Goal: Task Accomplishment & Management: Manage account settings

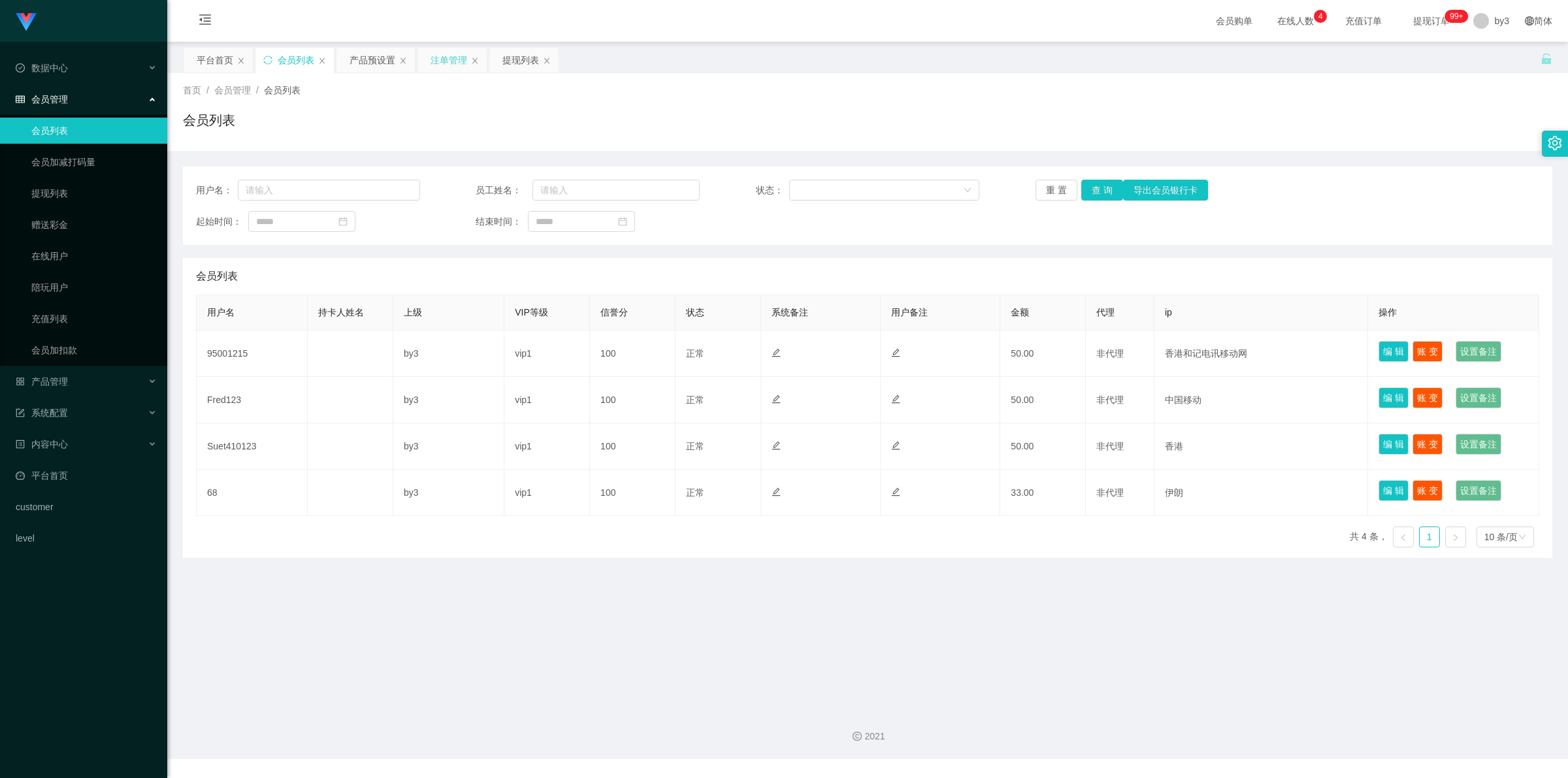
click at [446, 62] on div "注单管理" at bounding box center [449, 59] width 37 height 25
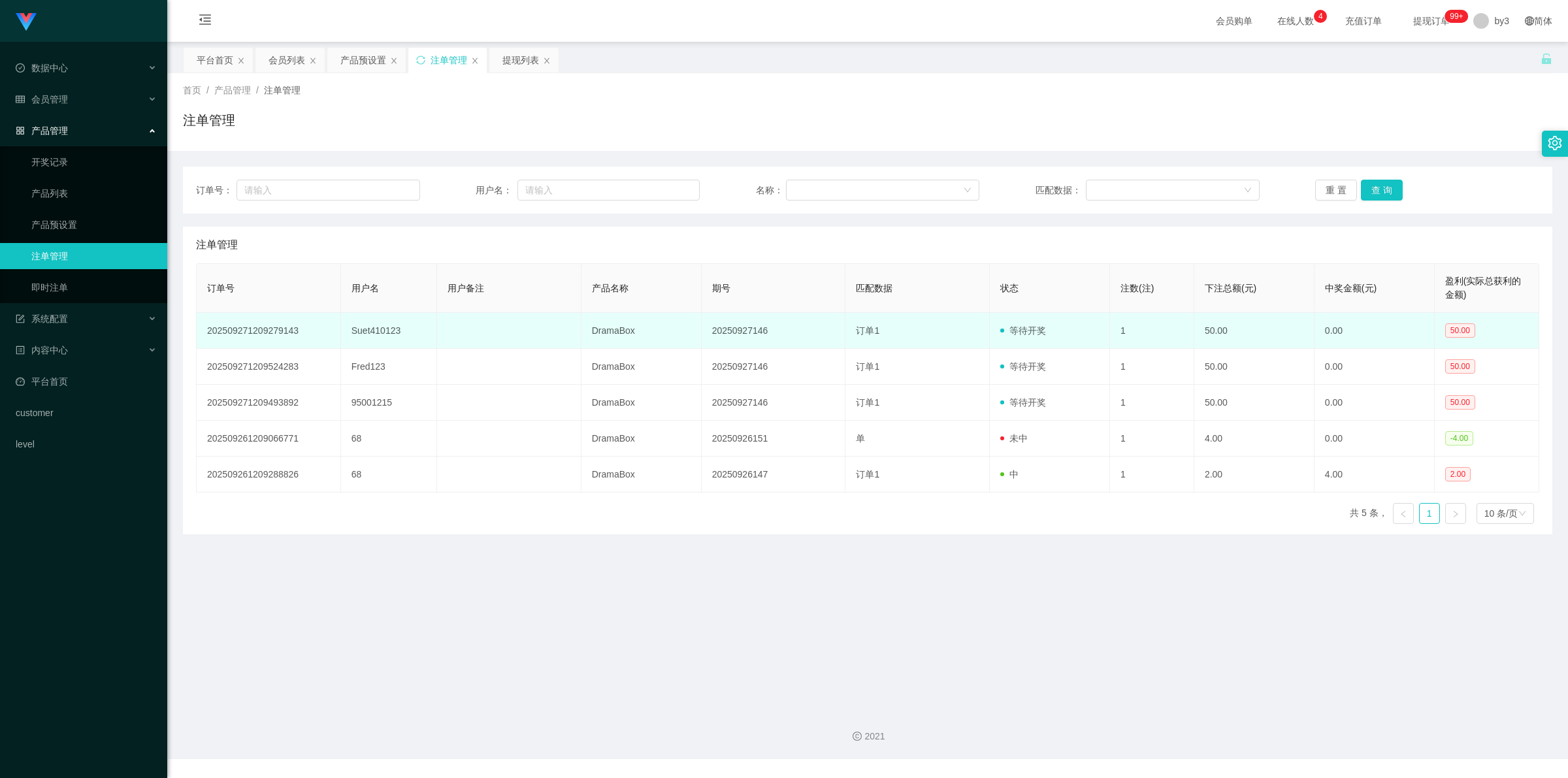
click at [374, 338] on td "Suet410123" at bounding box center [389, 330] width 96 height 36
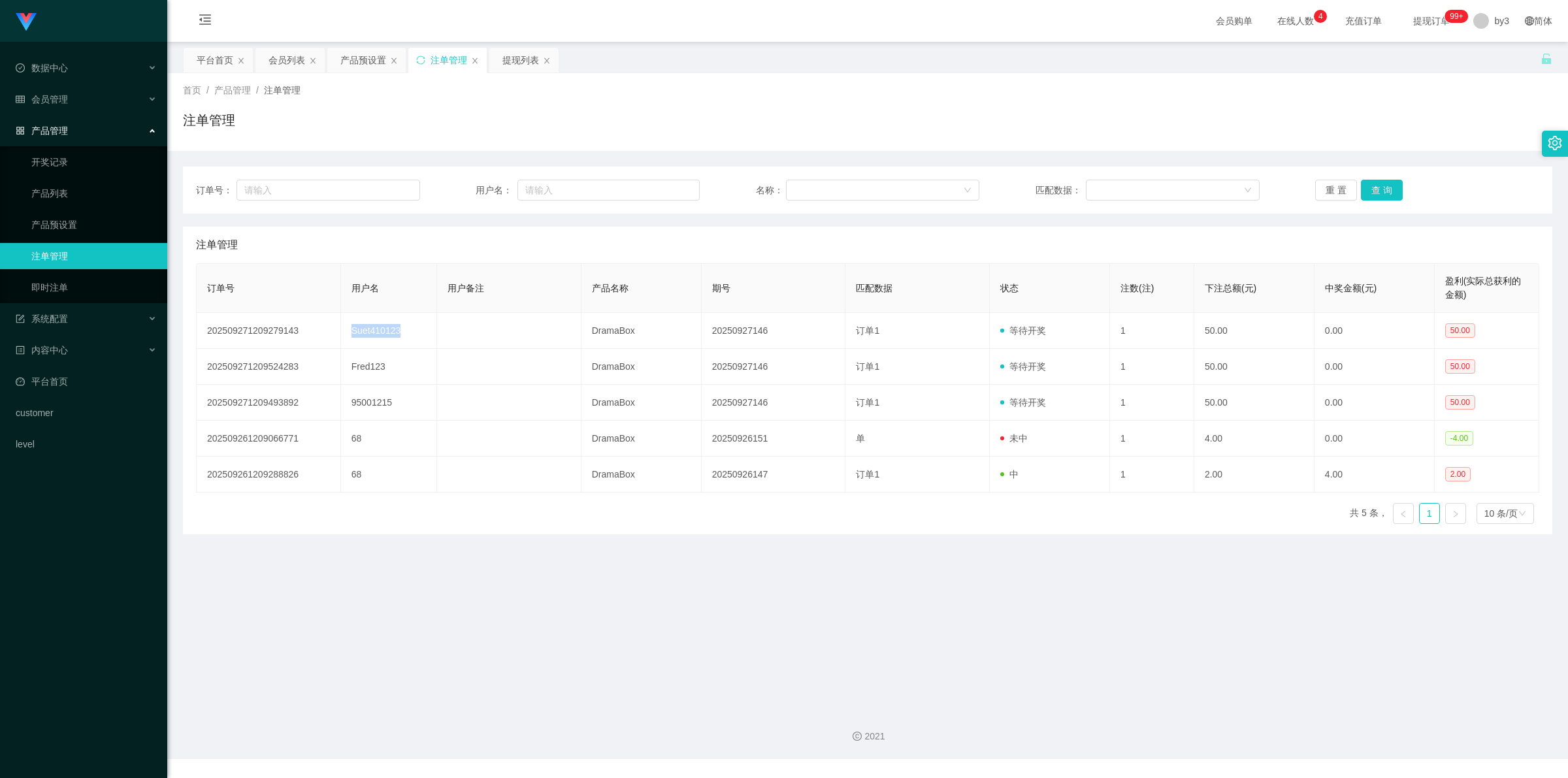
copy td "Suet410123"
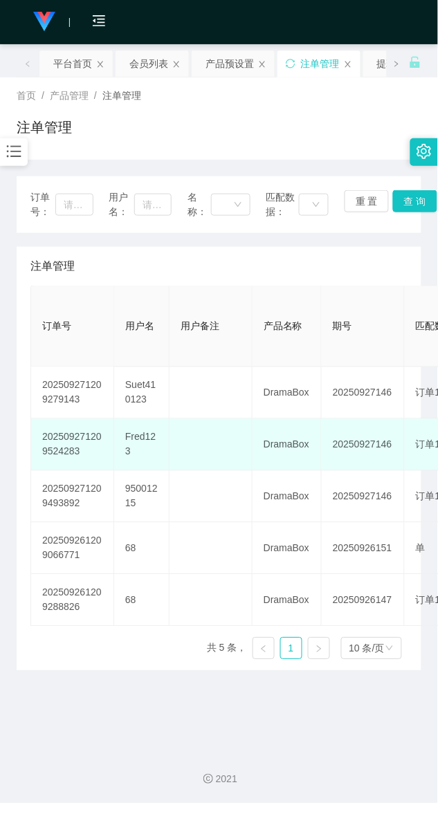
click at [140, 441] on td "Fred123" at bounding box center [141, 445] width 55 height 52
copy td "Fred123"
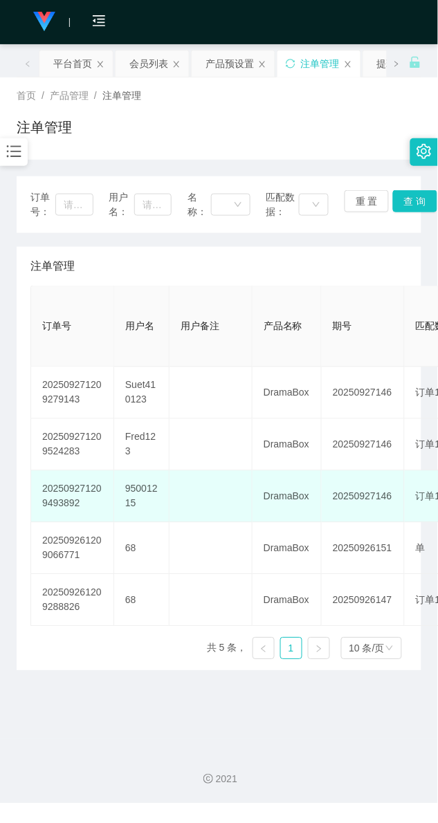
click at [136, 484] on td "95001215" at bounding box center [141, 497] width 55 height 52
copy td "95001215"
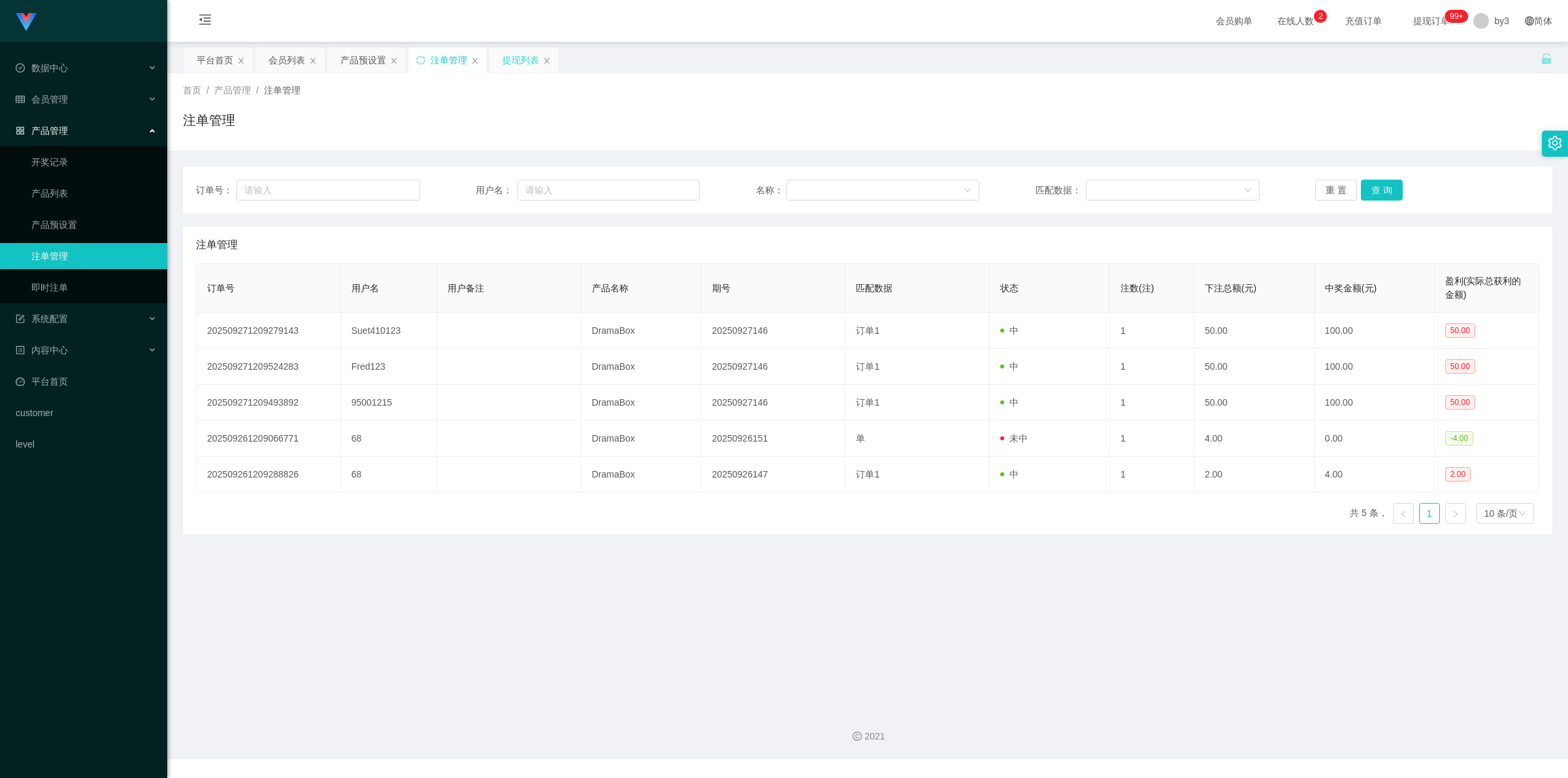
click at [516, 64] on div "提现列表" at bounding box center [520, 59] width 37 height 25
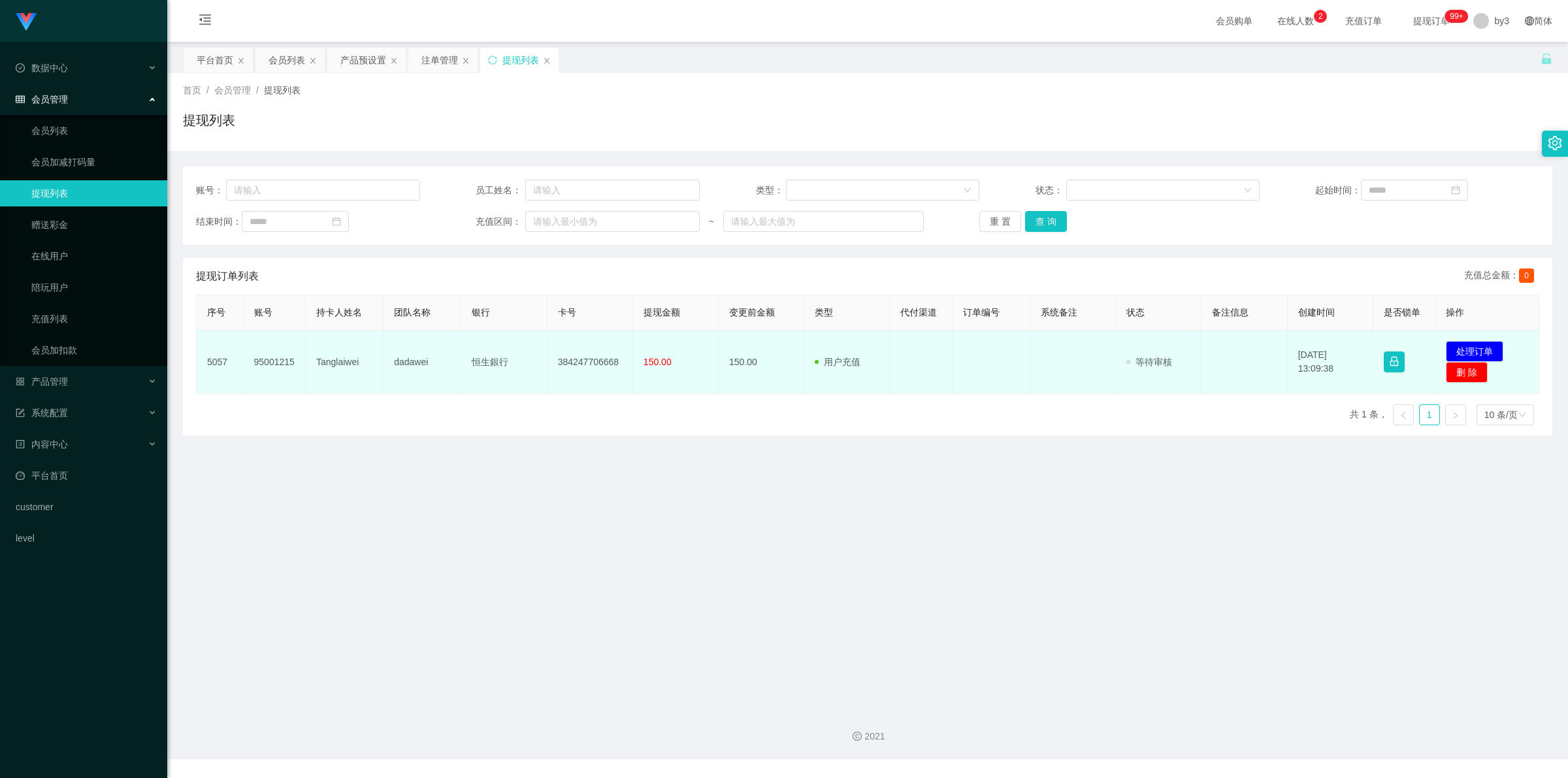
click at [269, 359] on td "95001215" at bounding box center [275, 362] width 62 height 63
copy td "95001215"
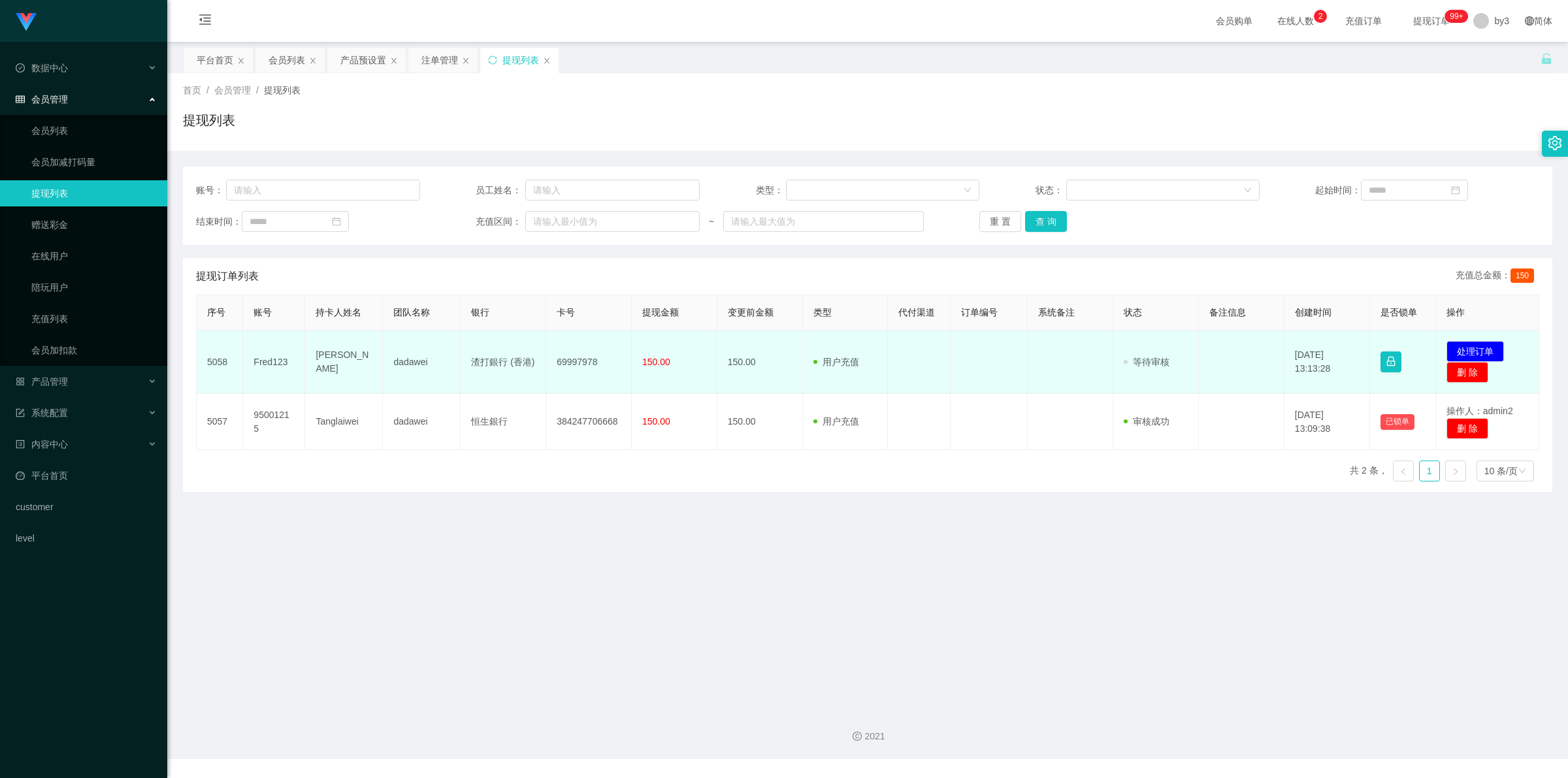
click at [268, 287] on td "Fred123" at bounding box center [274, 362] width 62 height 63
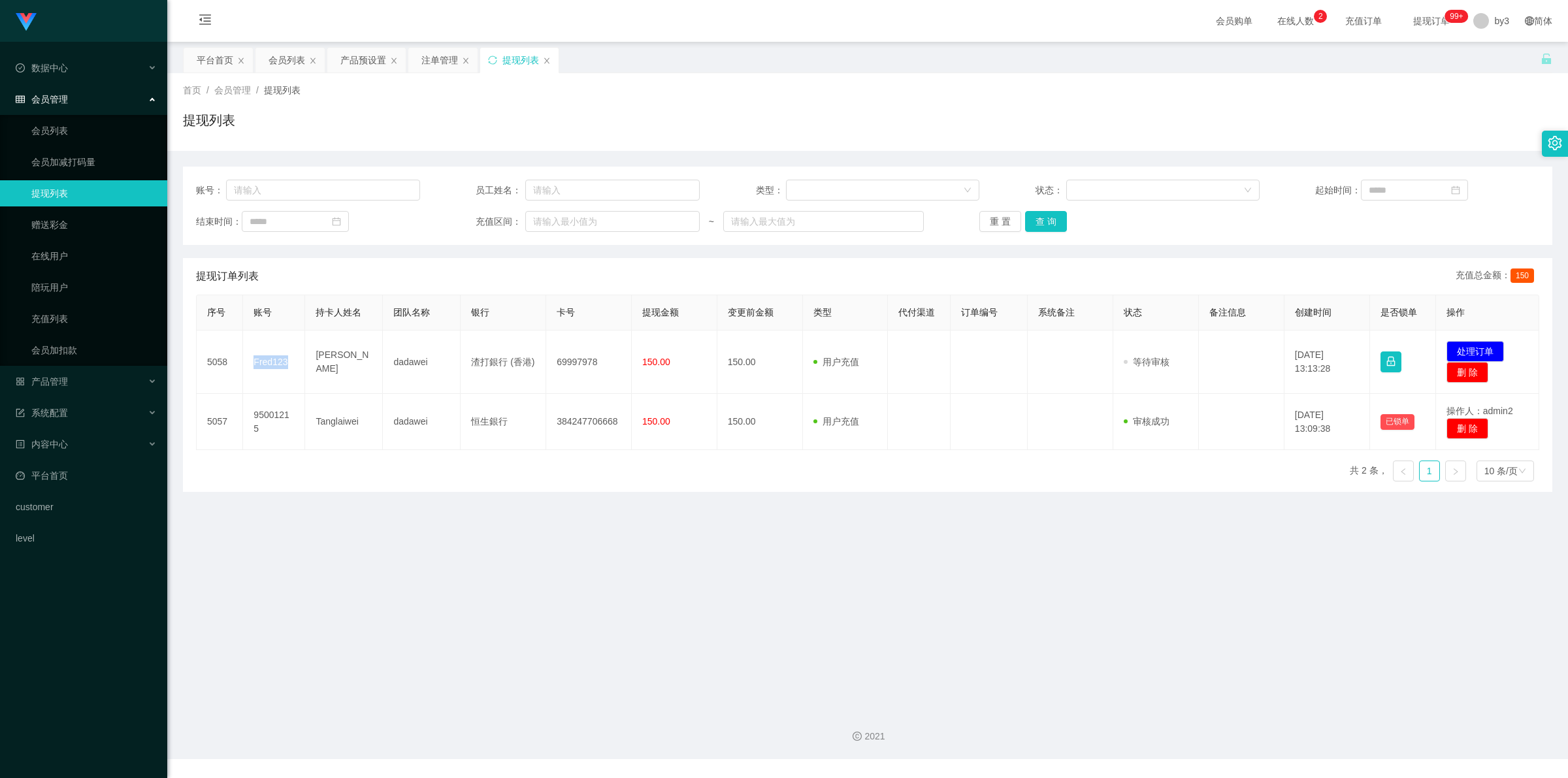
copy td "Fred123"
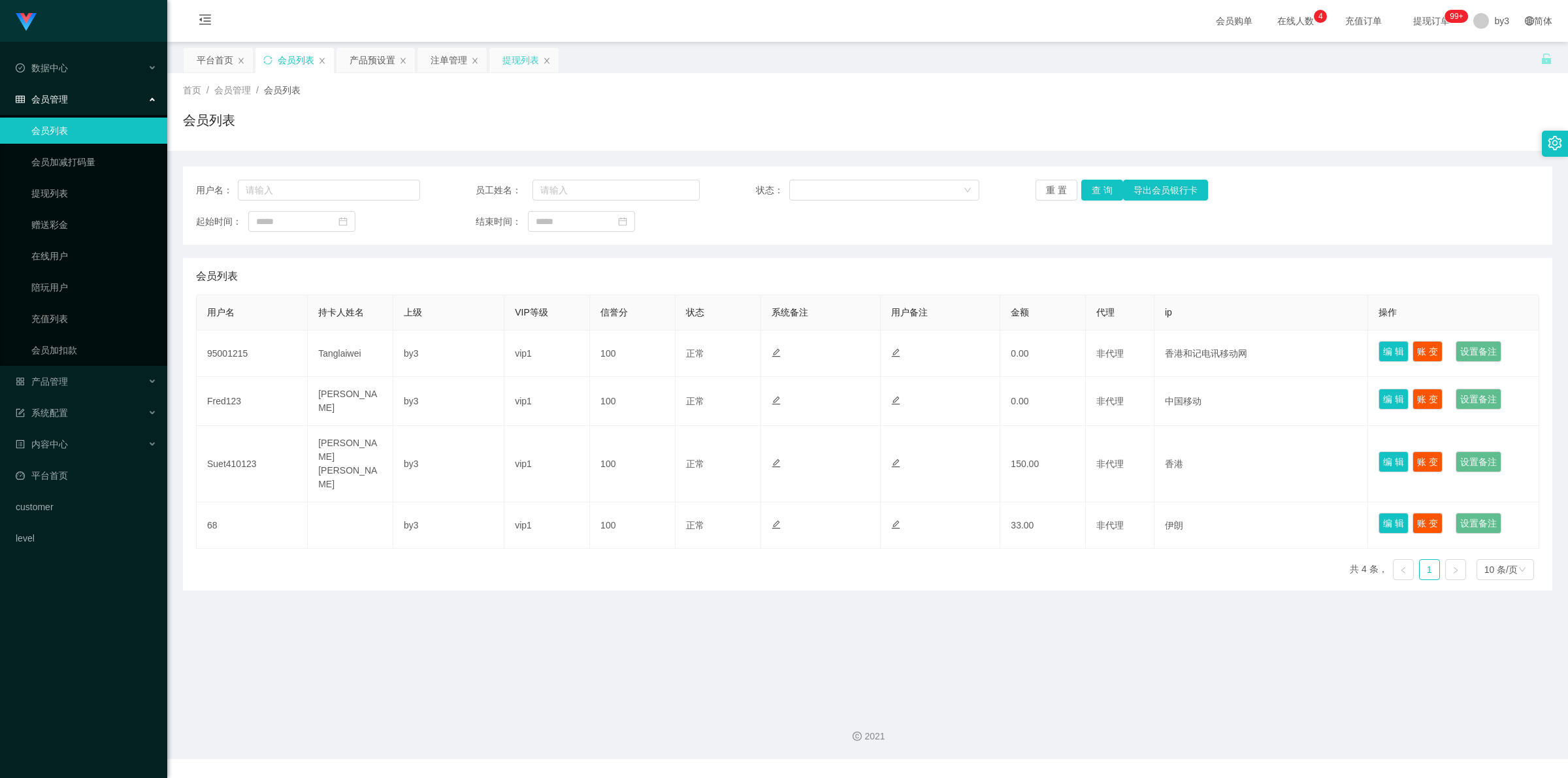
click at [523, 64] on div "提现列表" at bounding box center [520, 59] width 37 height 25
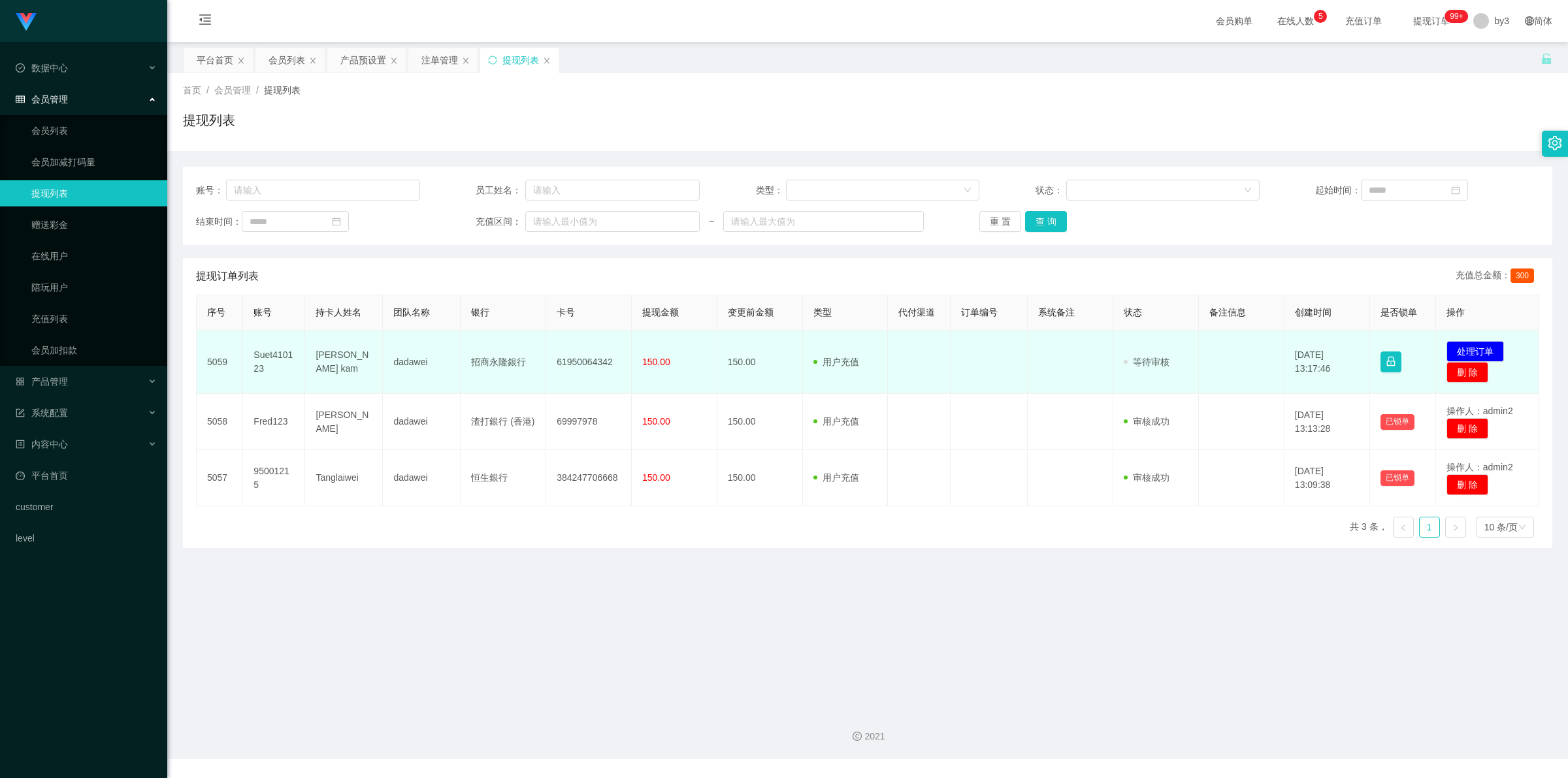
click at [270, 358] on td "Suet410123" at bounding box center [274, 362] width 62 height 63
copy td "Suet410123"
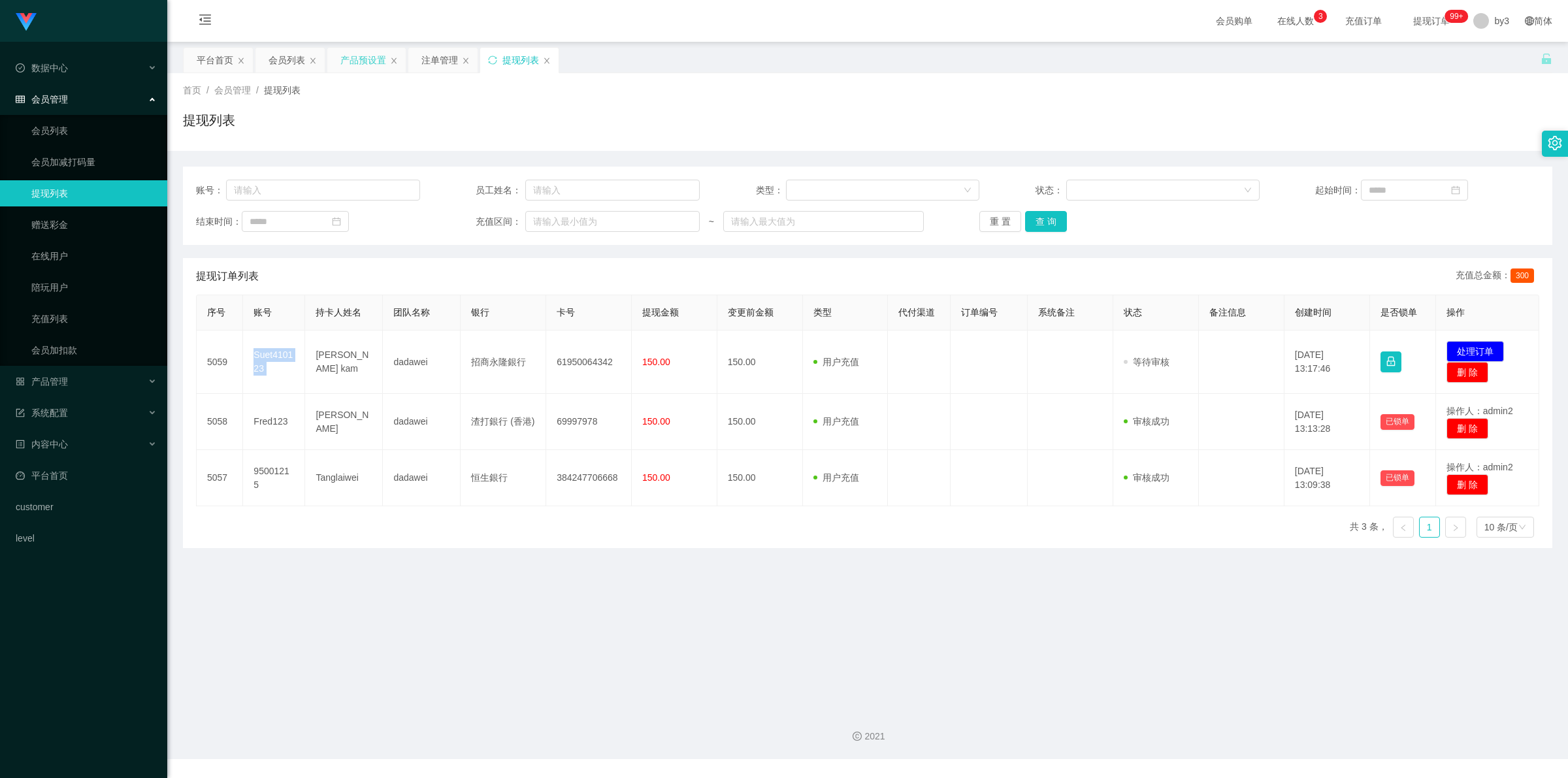
click at [366, 63] on div "产品预设置" at bounding box center [363, 59] width 45 height 25
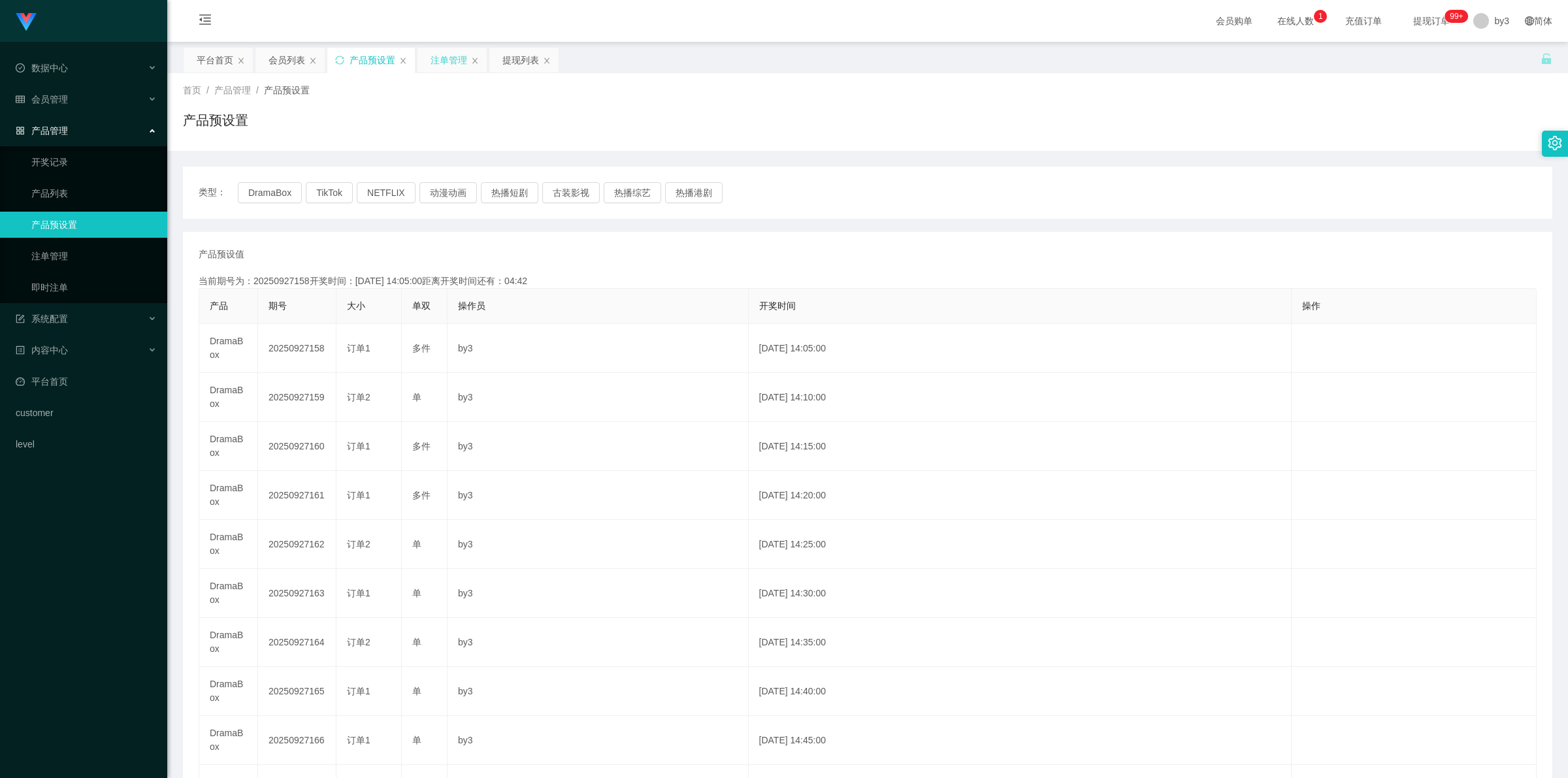
click at [454, 57] on div "注单管理" at bounding box center [449, 59] width 37 height 25
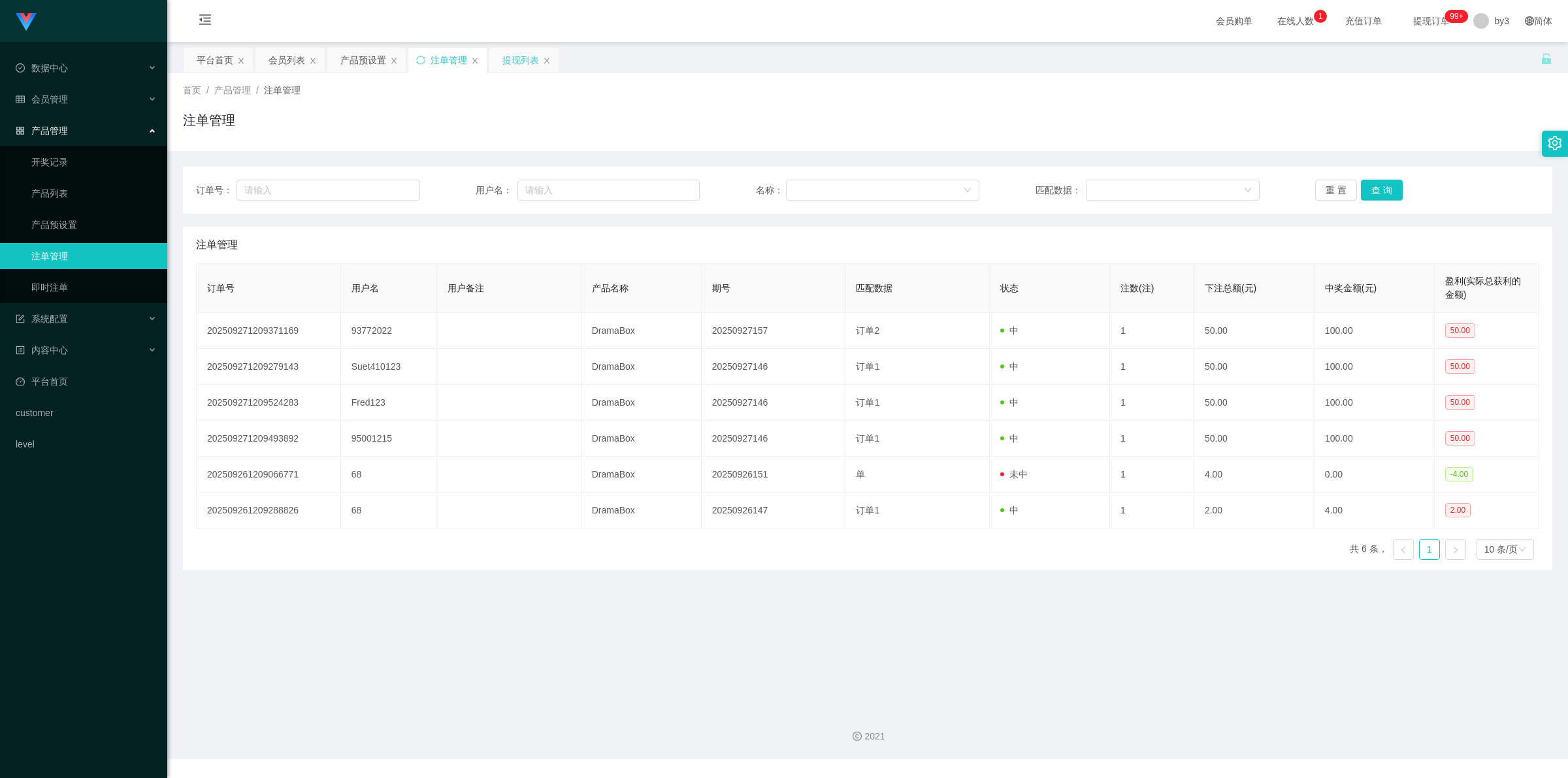
click at [520, 53] on div "提现列表" at bounding box center [520, 59] width 37 height 25
click at [364, 53] on div "产品预设置" at bounding box center [363, 59] width 45 height 25
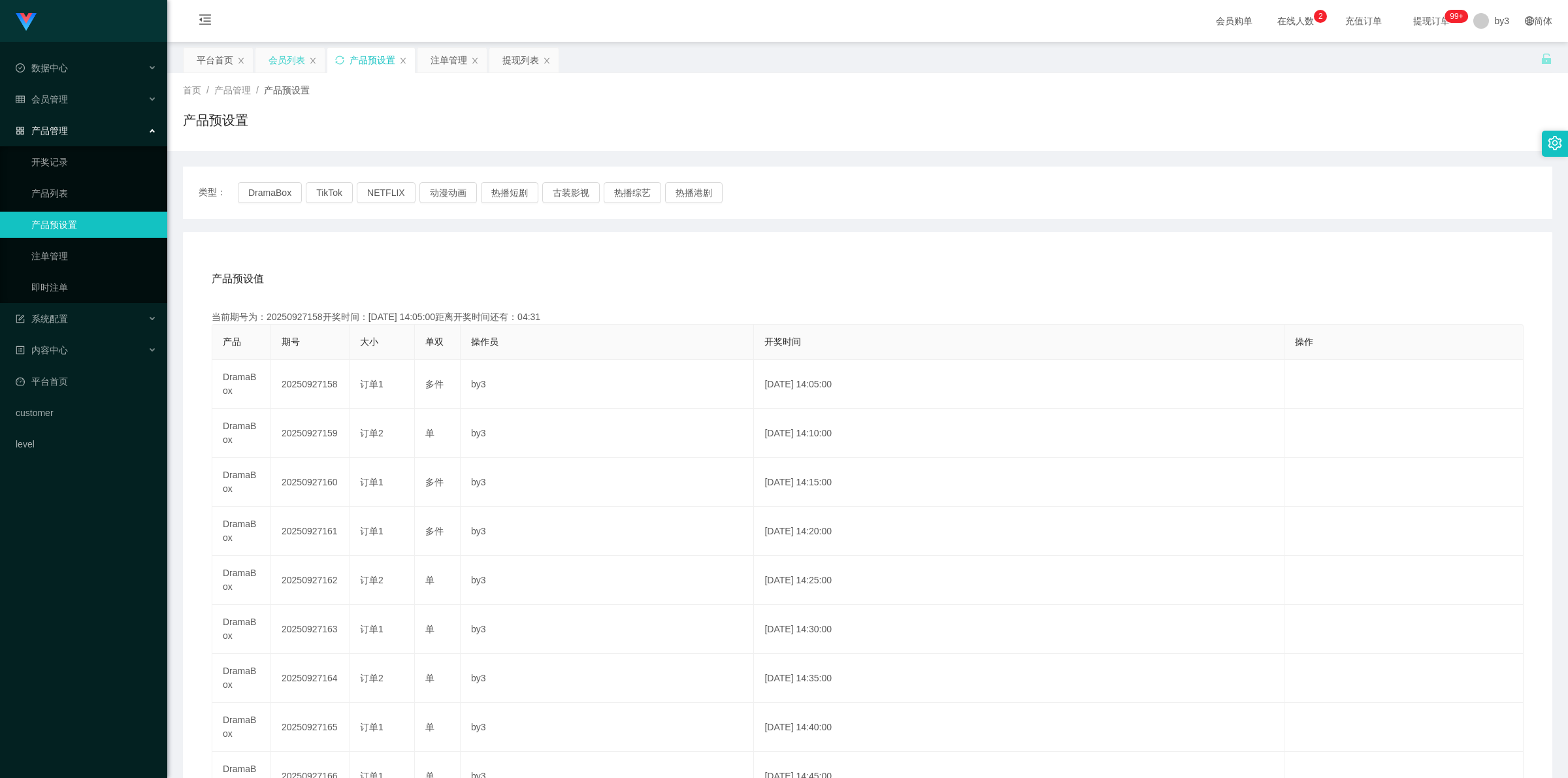
click at [294, 56] on div "会员列表" at bounding box center [286, 59] width 37 height 25
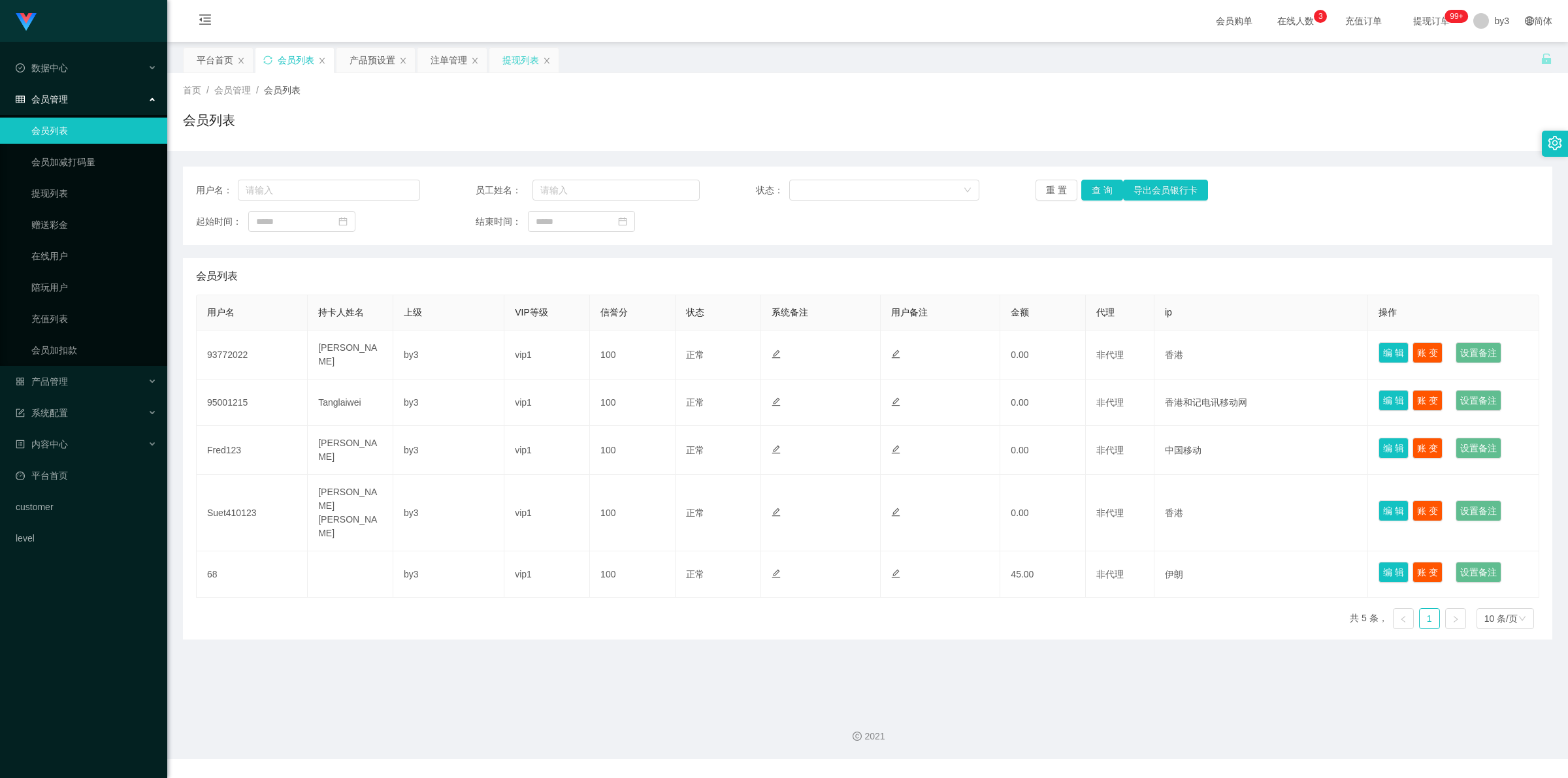
click at [516, 67] on div "提现列表" at bounding box center [520, 59] width 37 height 25
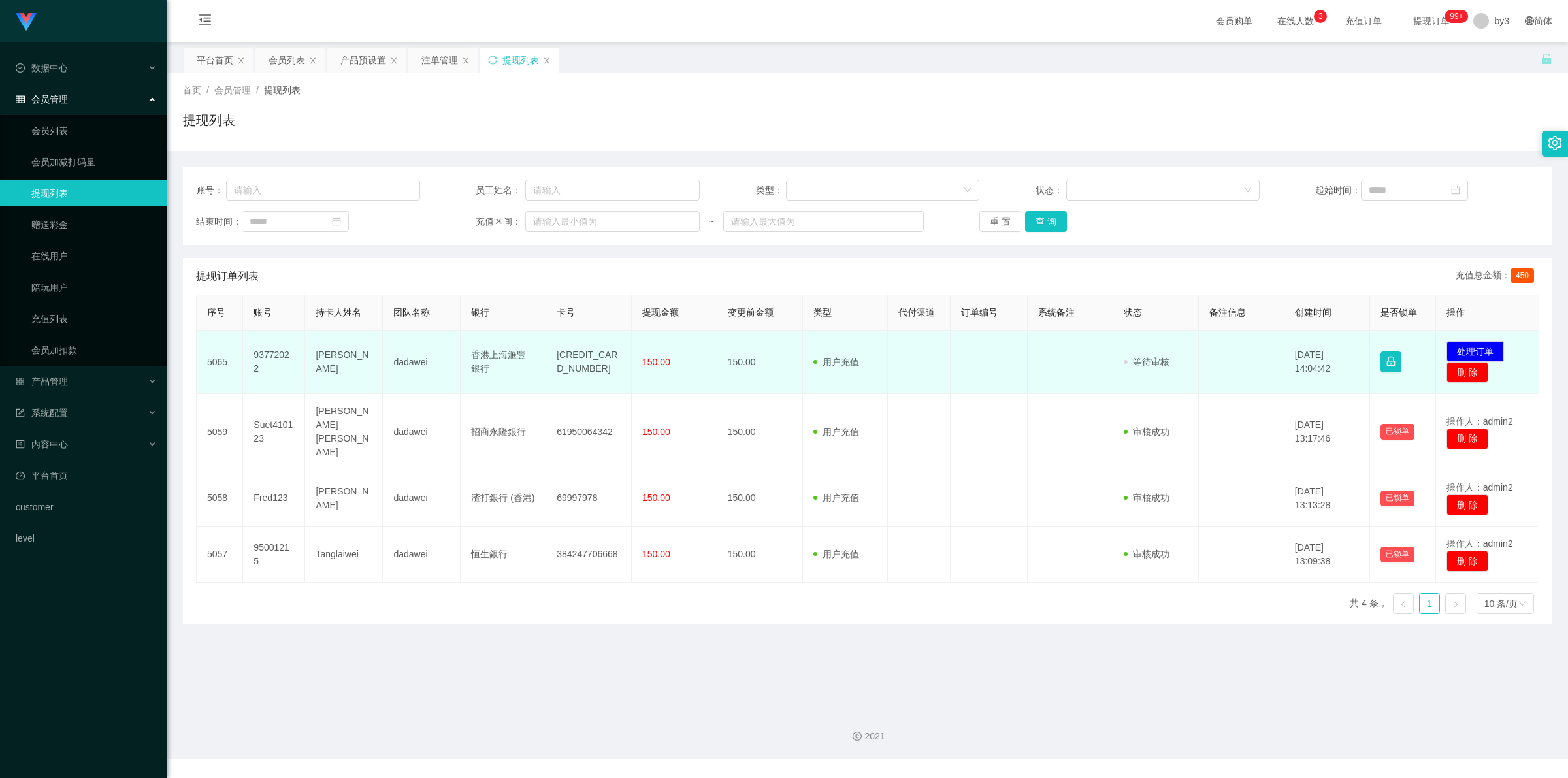
click at [277, 359] on td "93772022" at bounding box center [274, 362] width 62 height 63
copy td "93772022"
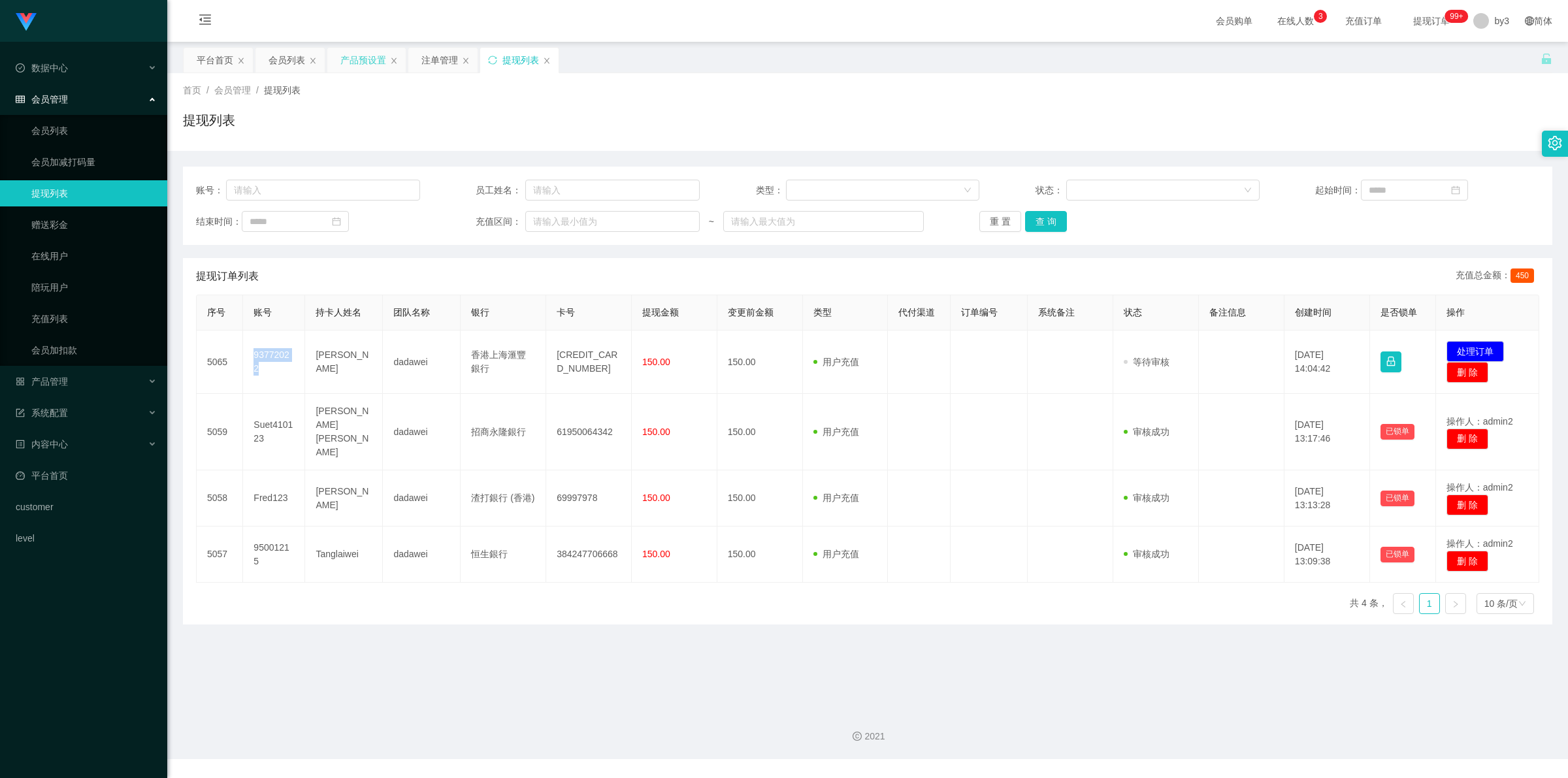
click at [361, 63] on div "产品预设置" at bounding box center [363, 59] width 45 height 25
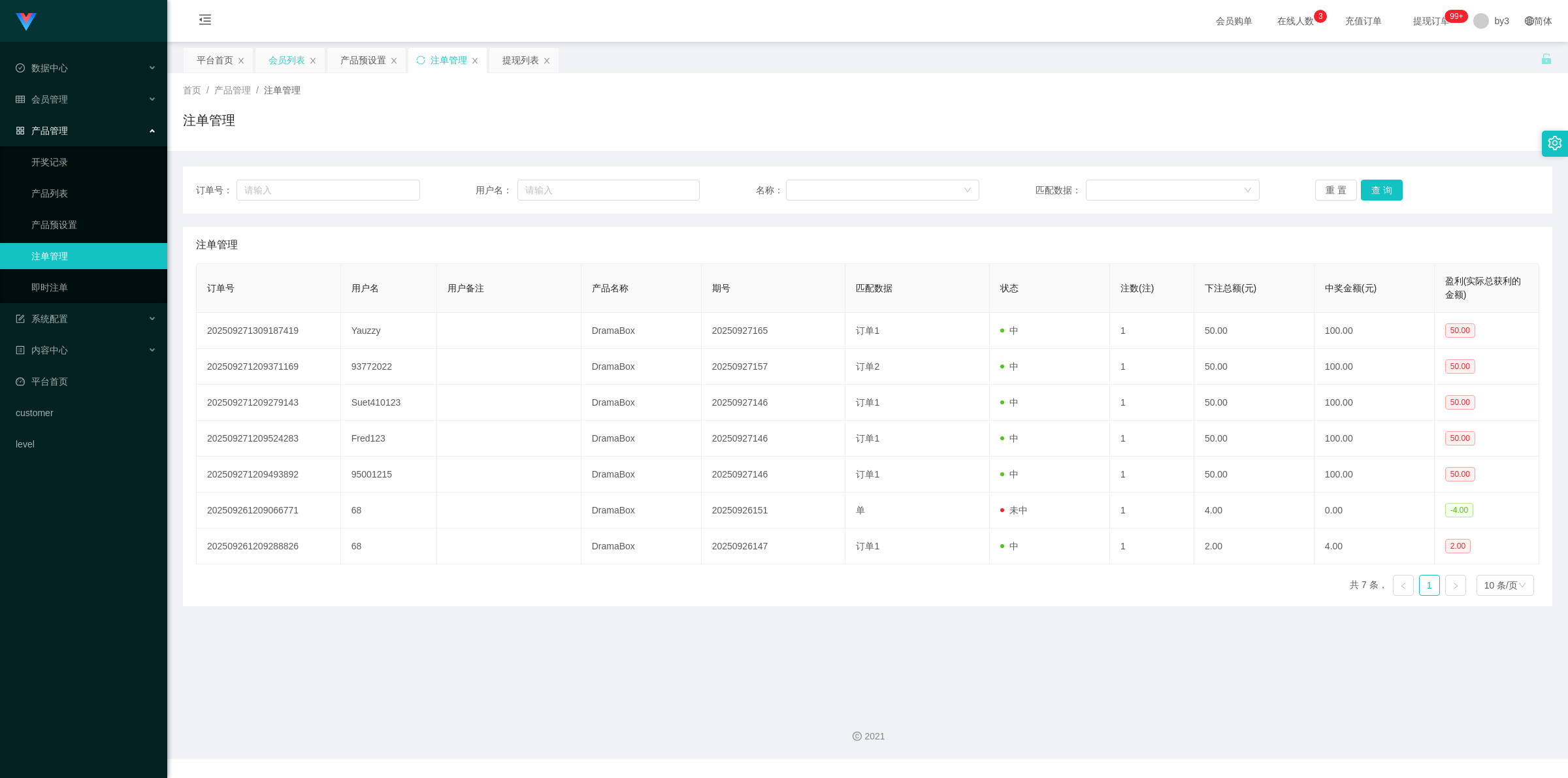
click at [278, 62] on div "会员列表" at bounding box center [286, 59] width 37 height 25
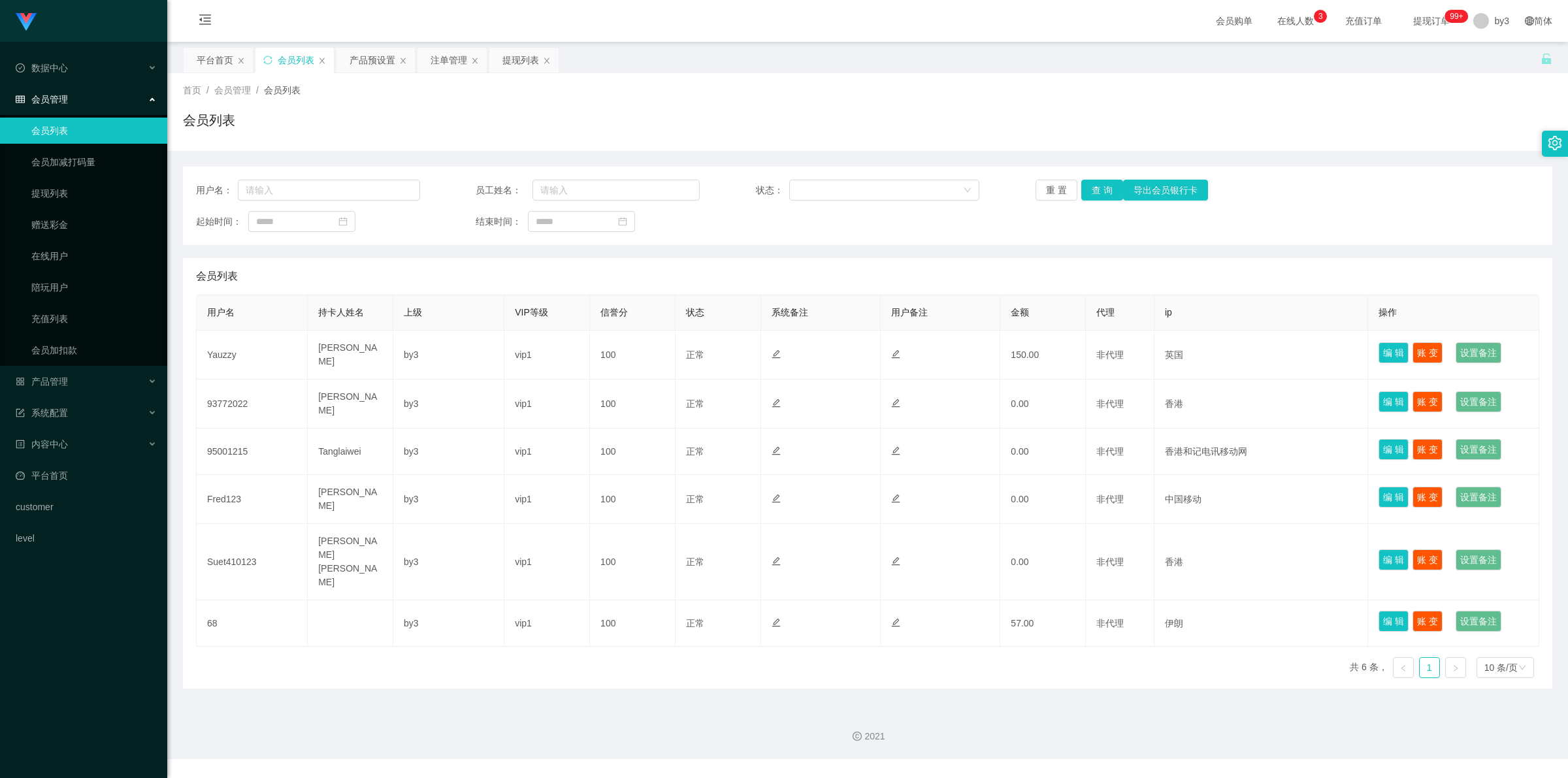
click at [227, 353] on td "Yauzzy" at bounding box center [252, 355] width 111 height 49
copy td "Yauzzy"
